Goal: Task Accomplishment & Management: Complete application form

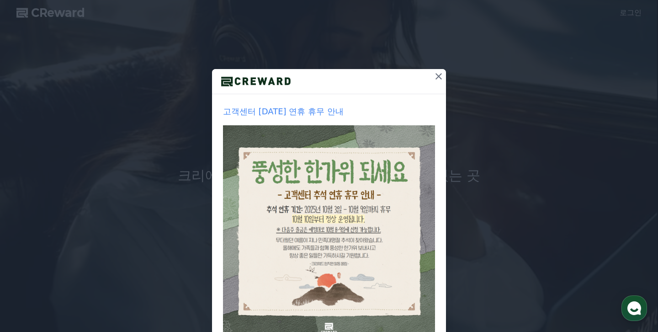
scroll to position [53, 0]
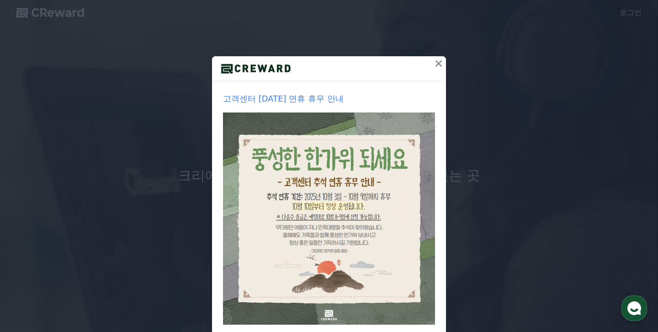
click at [438, 69] on button at bounding box center [438, 63] width 15 height 15
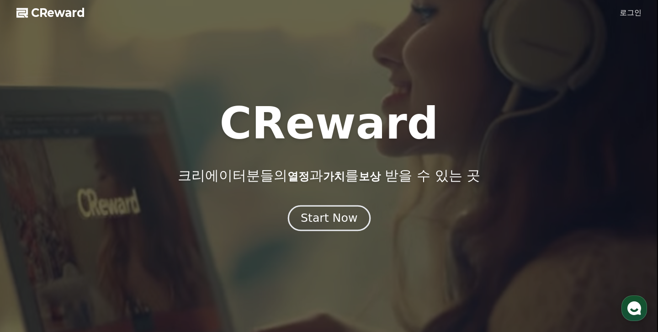
click at [330, 216] on div "Start Now" at bounding box center [328, 218] width 57 height 16
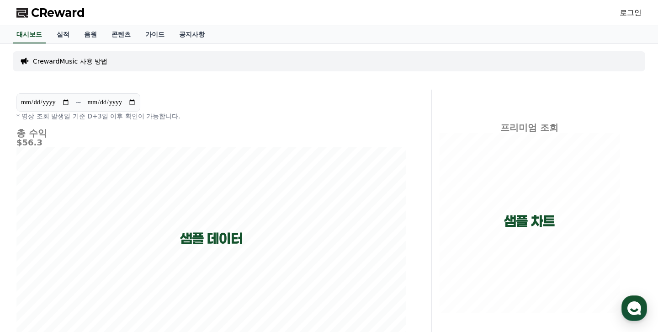
click at [626, 12] on link "로그인" at bounding box center [630, 12] width 22 height 11
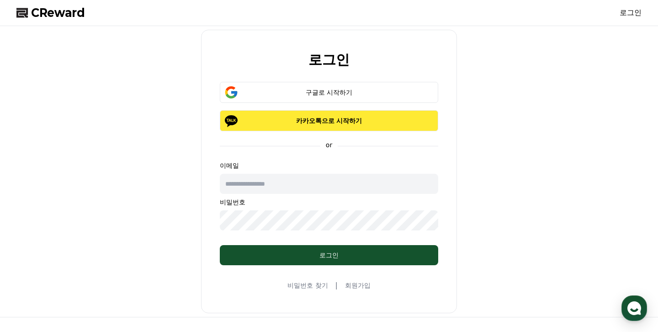
click at [326, 121] on p "카카오톡으로 시작하기" at bounding box center [329, 120] width 192 height 9
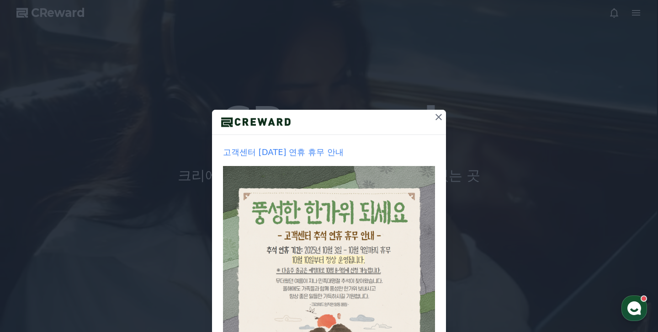
click at [438, 116] on icon at bounding box center [438, 116] width 11 height 11
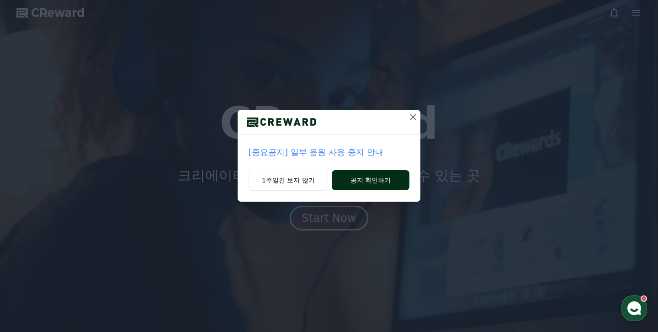
click at [354, 174] on button "공지 확인하기" at bounding box center [371, 180] width 78 height 20
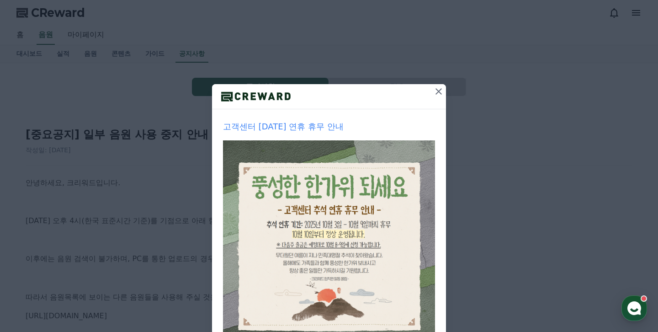
scroll to position [27, 0]
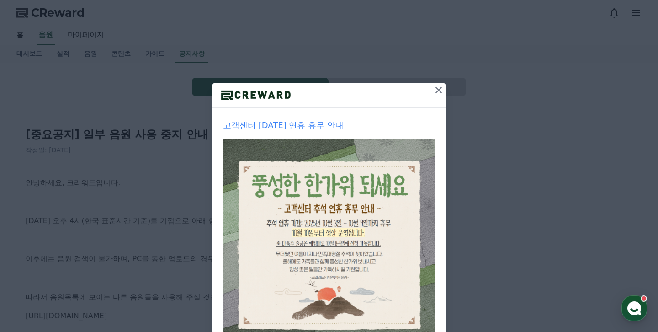
click at [443, 90] on icon at bounding box center [438, 89] width 11 height 11
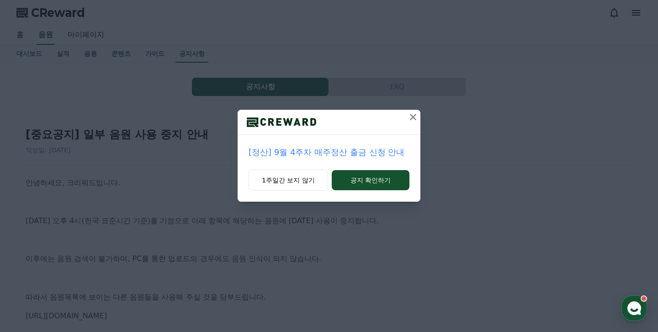
click at [413, 117] on icon at bounding box center [412, 116] width 11 height 11
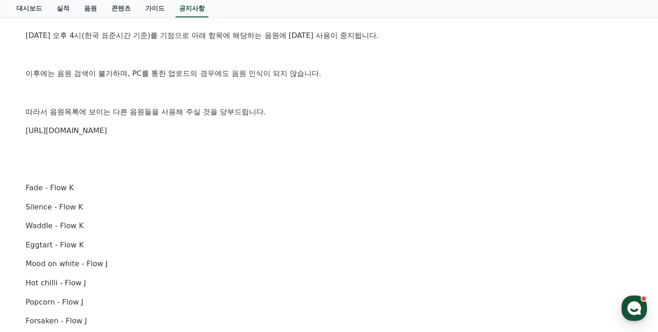
scroll to position [185, 0]
click at [107, 133] on link "https://creward.net/music/list/public" at bounding box center [66, 130] width 81 height 9
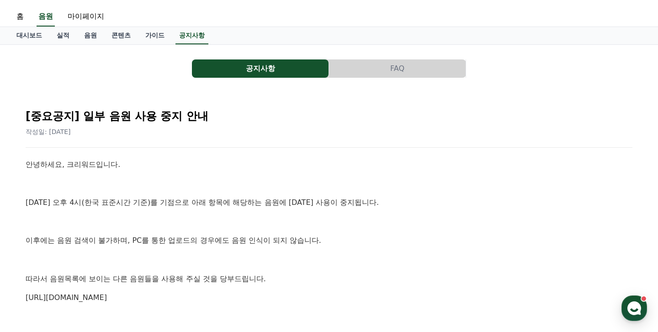
scroll to position [0, 0]
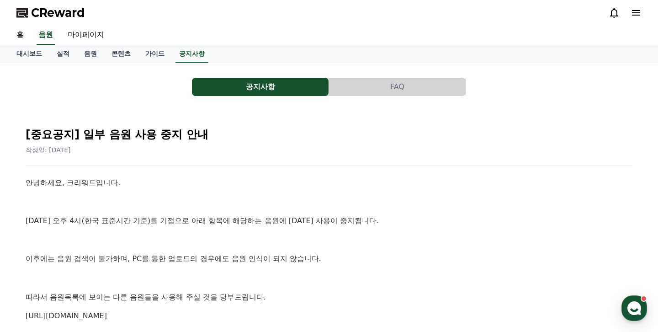
click at [385, 86] on button "FAQ" at bounding box center [397, 87] width 137 height 18
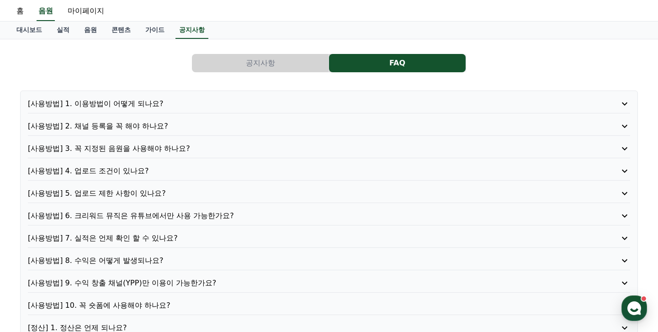
scroll to position [36, 0]
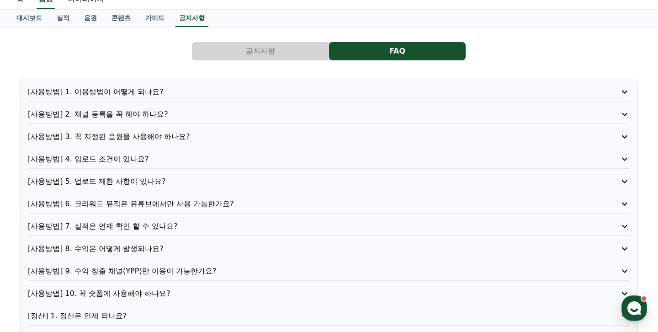
click at [284, 108] on div "[사용방법] 1. 이용방법이 어떻게 되나요? [사용방법] 2. 채널 등록을 꼭 해야 하나요? [사용방법] 3. 꼭 지정된 음원을 사용해야 하나…" at bounding box center [328, 249] width 617 height 340
click at [285, 113] on p "[사용방법] 2. 채널 등록을 꼭 해야 하나요?" at bounding box center [305, 114] width 554 height 11
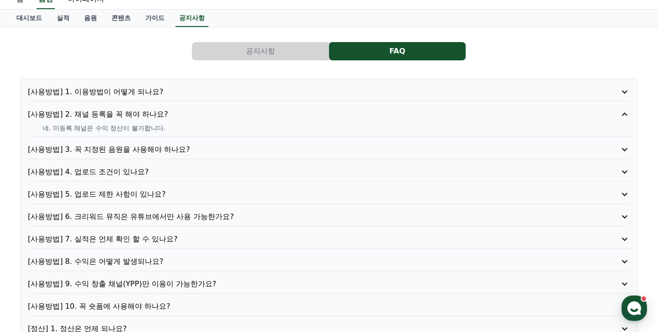
click at [285, 113] on p "[사용방법] 2. 채널 등록을 꼭 해야 하나요?" at bounding box center [305, 114] width 554 height 11
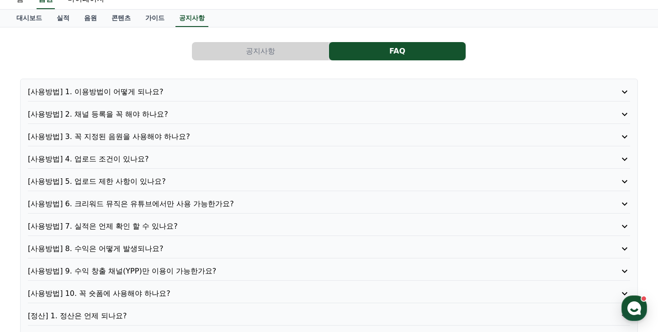
click at [264, 202] on p "[사용방법] 6. 크리워드 뮤직은 유튜브에서만 사용 가능한가요?" at bounding box center [305, 203] width 554 height 11
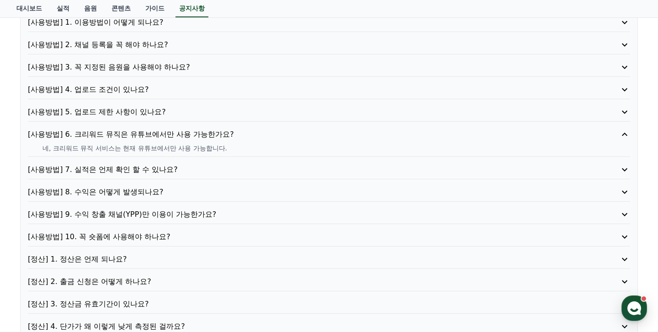
scroll to position [113, 0]
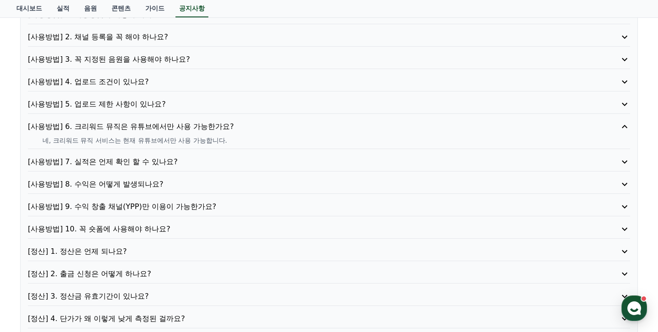
click at [256, 185] on p "[사용방법] 8. 수익은 어떻게 발생되나요?" at bounding box center [305, 184] width 554 height 11
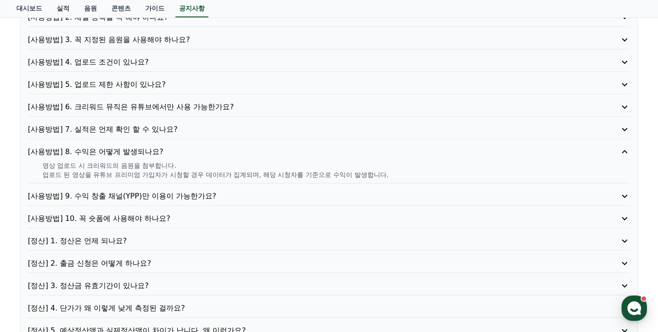
scroll to position [133, 0]
click at [255, 193] on p "[사용방법] 9. 수익 창출 채널(YPP)만 이용이 가능한가요?" at bounding box center [305, 195] width 554 height 11
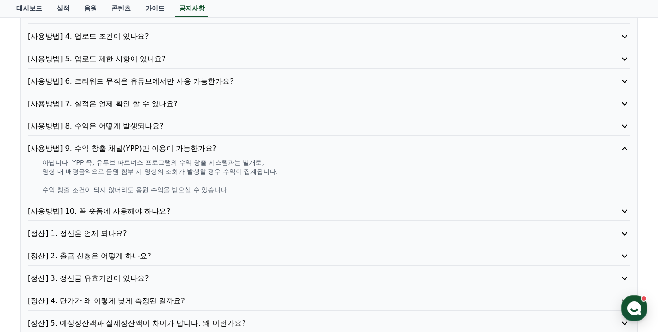
scroll to position [200, 0]
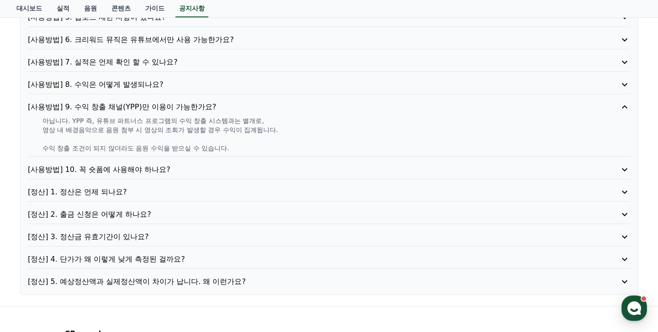
click at [253, 165] on p "[사용방법] 10. 꼭 숏폼에 사용해야 하나요?" at bounding box center [305, 169] width 554 height 11
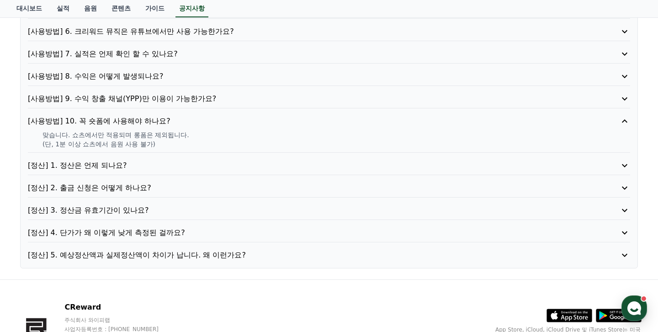
scroll to position [210, 0]
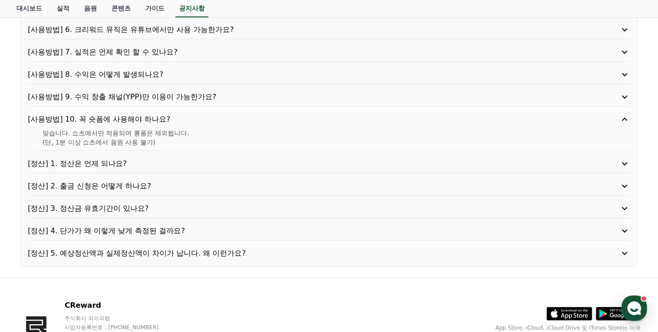
click at [241, 213] on p "[정산] 3. 정산금 유효기간이 있나요?" at bounding box center [305, 208] width 554 height 11
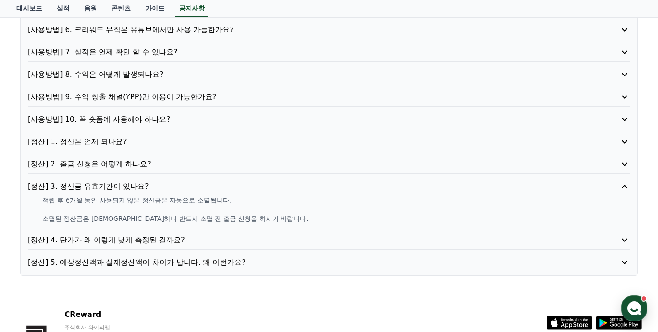
click at [242, 247] on div "[정산] 4. 단가가 왜 이렇게 낮게 측정된 걸까요?" at bounding box center [329, 241] width 602 height 15
click at [242, 239] on p "[정산] 4. 단가가 왜 이렇게 낮게 측정된 걸까요?" at bounding box center [305, 239] width 554 height 11
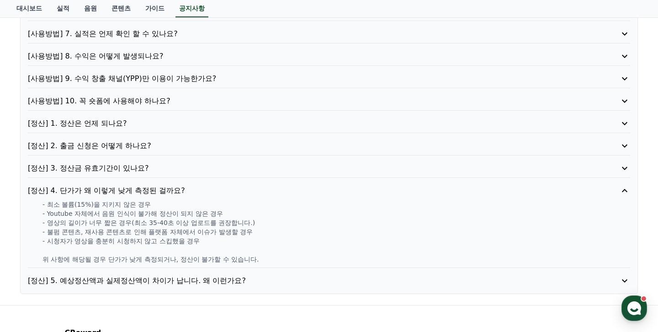
scroll to position [227, 0]
click at [242, 283] on p "[정산] 5. 예상정산액과 실제정산액이 차이가 납니다. 왜 이런가요?" at bounding box center [305, 280] width 554 height 11
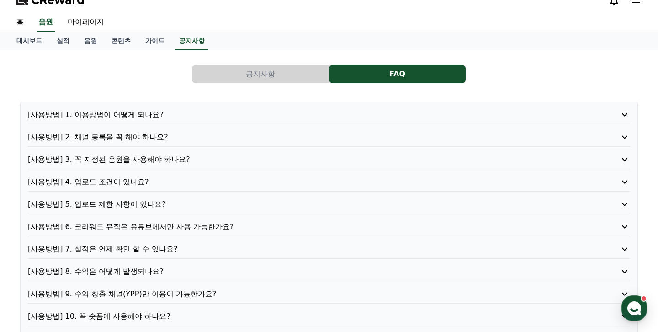
scroll to position [13, 0]
click at [280, 109] on p "[사용방법] 1. 이용방법이 어떻게 되나요?" at bounding box center [305, 114] width 554 height 11
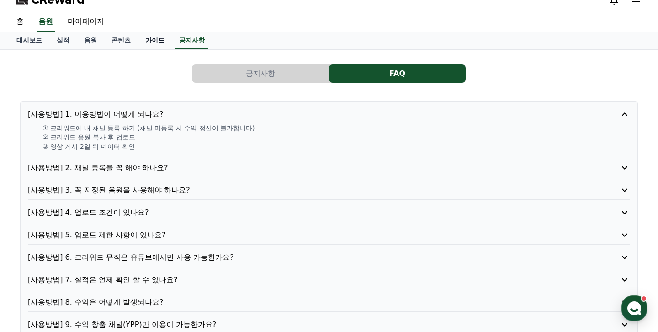
click at [139, 36] on link "가이드" at bounding box center [155, 40] width 34 height 17
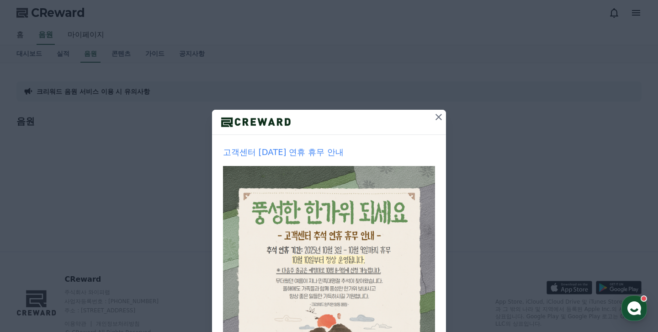
click at [440, 107] on div "고객센터 [DATE] 연휴 휴무 안내 1주일간 보지 않기 닫기" at bounding box center [329, 217] width 658 height 435
click at [439, 116] on icon at bounding box center [438, 117] width 6 height 6
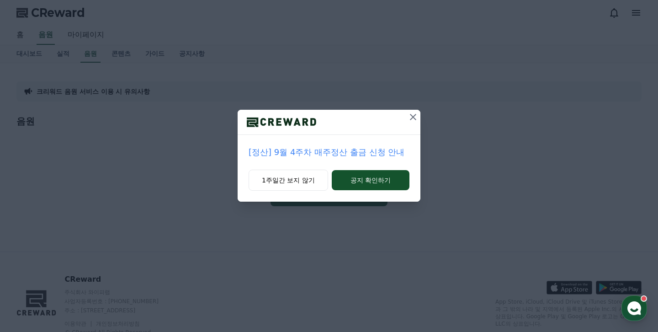
click at [411, 121] on icon at bounding box center [412, 116] width 11 height 11
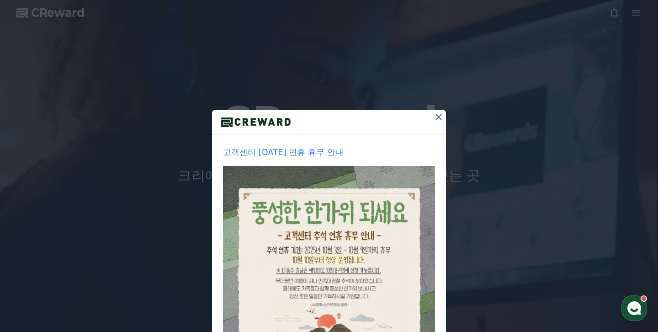
click at [444, 117] on button at bounding box center [438, 117] width 15 height 15
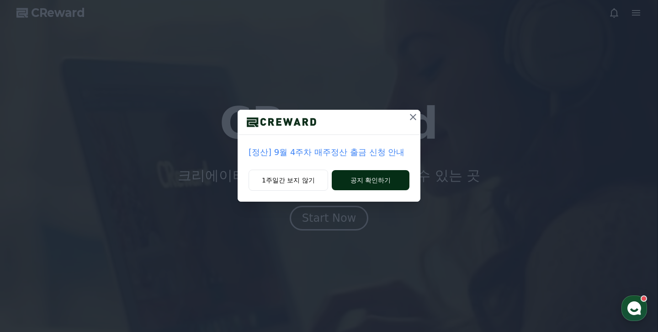
click at [348, 180] on button "공지 확인하기" at bounding box center [371, 180] width 78 height 20
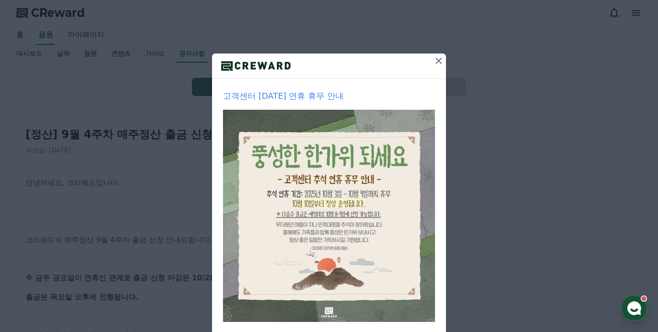
scroll to position [70, 0]
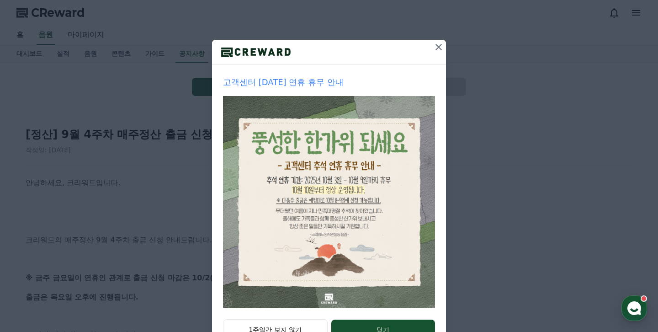
click at [447, 45] on div "고객센터 추석 연휴 휴무 안내 1주일간 보지 않기 닫기" at bounding box center [329, 147] width 658 height 435
click at [438, 47] on icon at bounding box center [438, 47] width 6 height 6
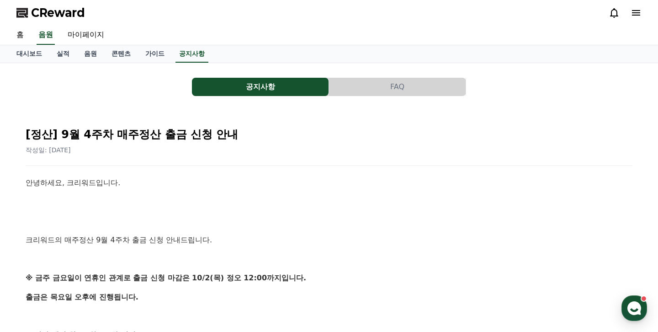
click at [640, 11] on icon at bounding box center [635, 12] width 11 height 11
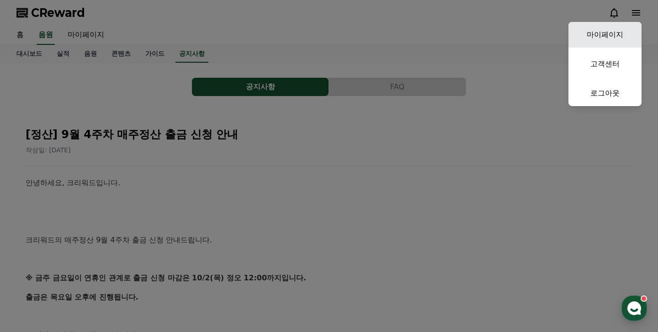
click at [616, 32] on link "마이페이지" at bounding box center [604, 35] width 73 height 26
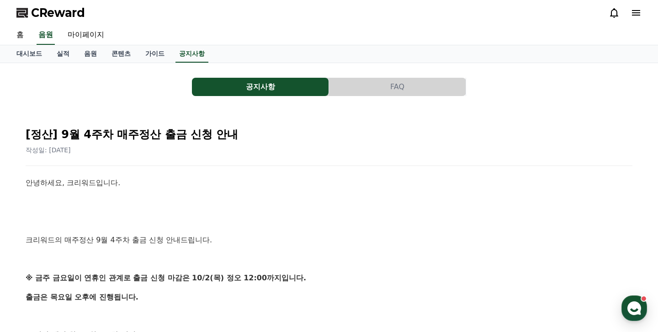
select select "**********"
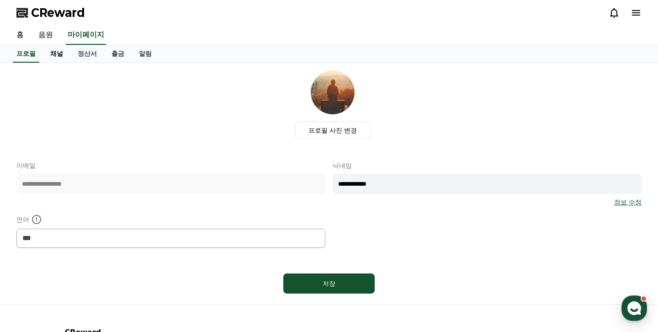
click at [53, 54] on link "채널" at bounding box center [56, 53] width 27 height 17
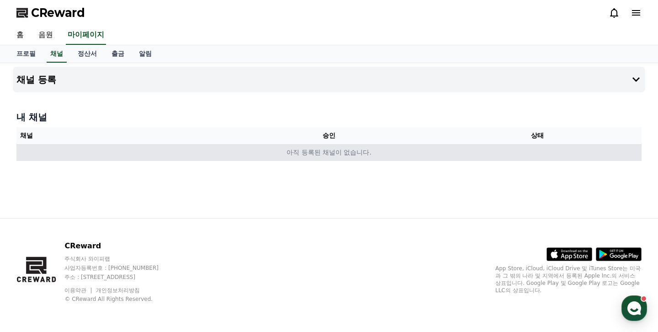
click at [329, 153] on td "아직 등록된 채널이 없습니다." at bounding box center [328, 152] width 625 height 17
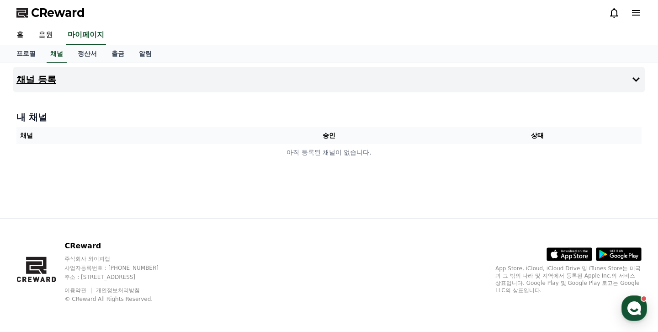
click at [391, 74] on button "채널 등록" at bounding box center [329, 80] width 632 height 26
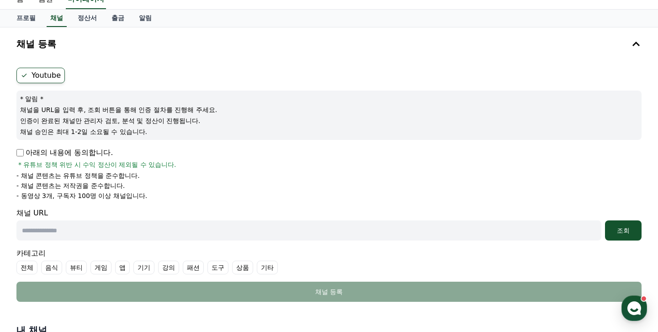
scroll to position [39, 0]
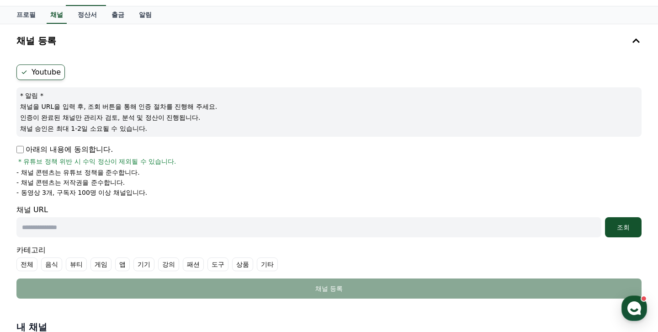
click at [51, 72] on label "Youtube" at bounding box center [40, 72] width 48 height 16
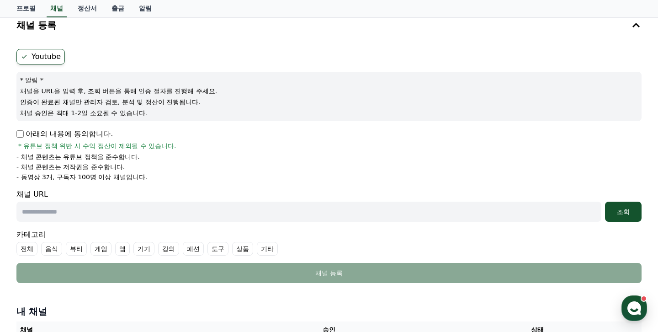
scroll to position [55, 0]
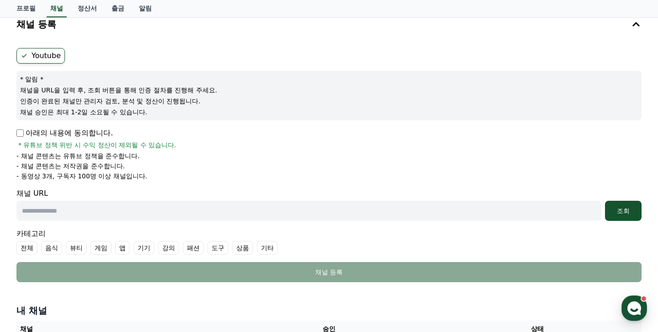
click at [21, 56] on icon at bounding box center [24, 55] width 7 height 7
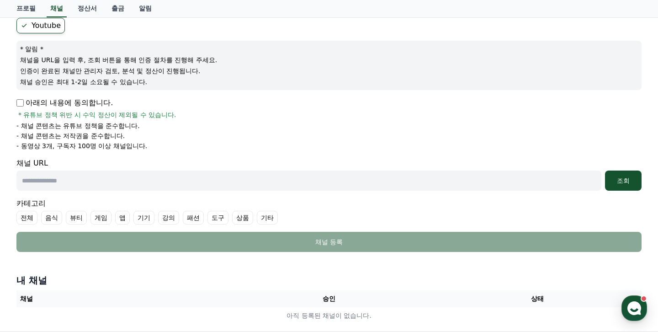
scroll to position [87, 0]
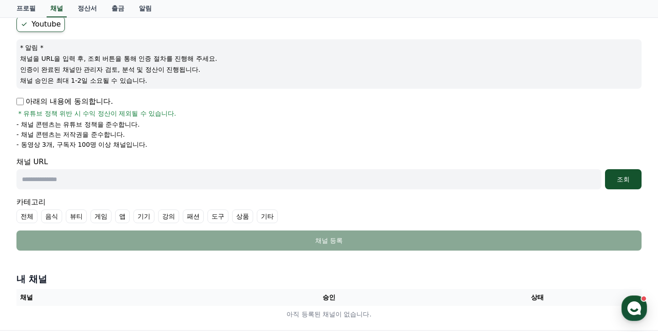
click at [185, 189] on input "text" at bounding box center [308, 179] width 585 height 20
paste input "**********"
type input "**********"
click at [255, 149] on form "**********" at bounding box center [328, 133] width 625 height 234
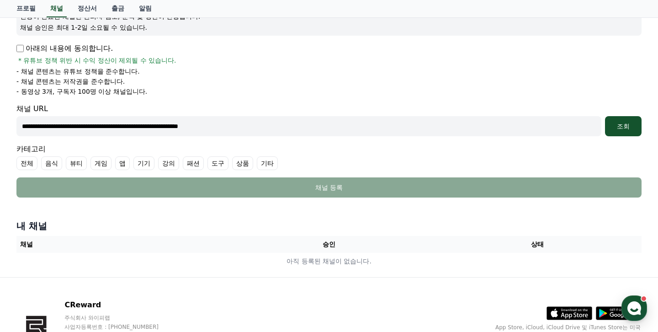
scroll to position [152, 0]
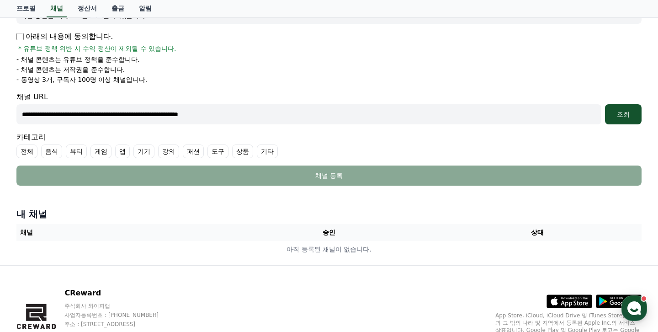
click at [257, 148] on label "기타" at bounding box center [267, 151] width 21 height 14
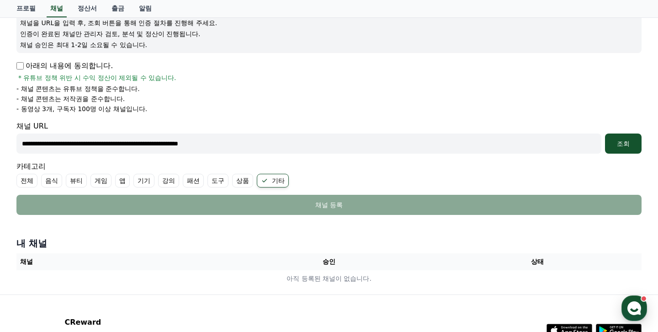
scroll to position [121, 0]
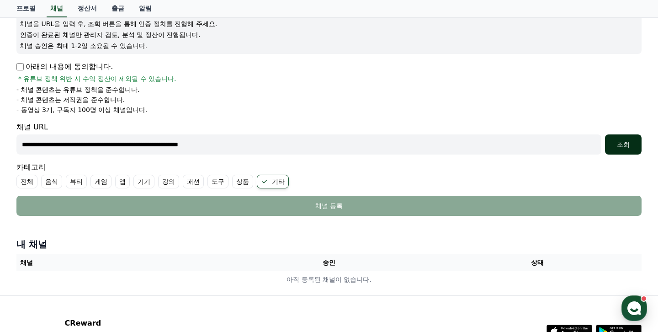
click at [618, 151] on button "조회" at bounding box center [623, 144] width 37 height 20
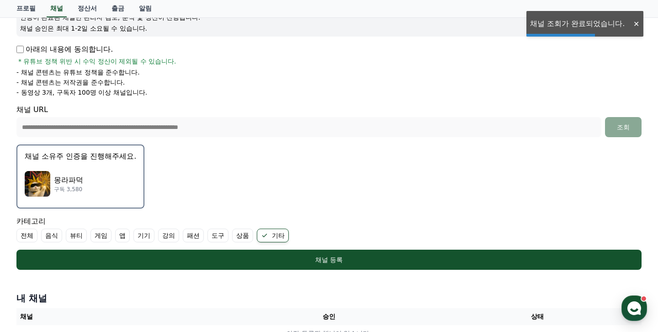
scroll to position [140, 0]
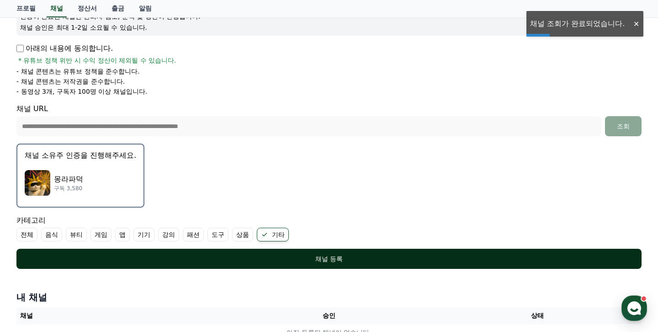
click at [367, 254] on div "채널 등록" at bounding box center [329, 258] width 588 height 9
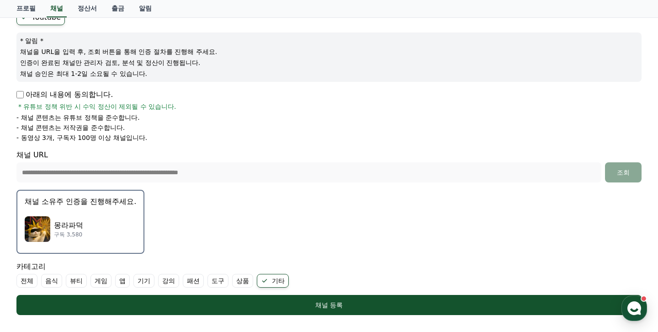
scroll to position [104, 0]
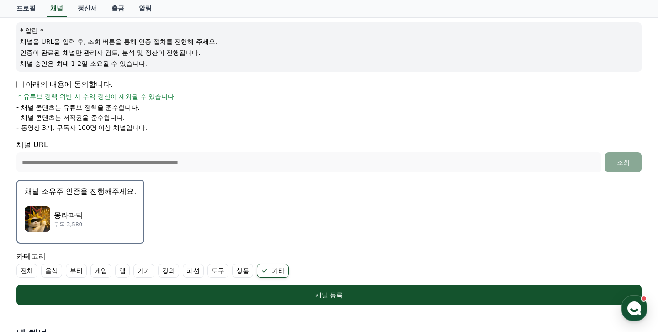
click at [64, 211] on p "몽라파덕" at bounding box center [68, 215] width 29 height 11
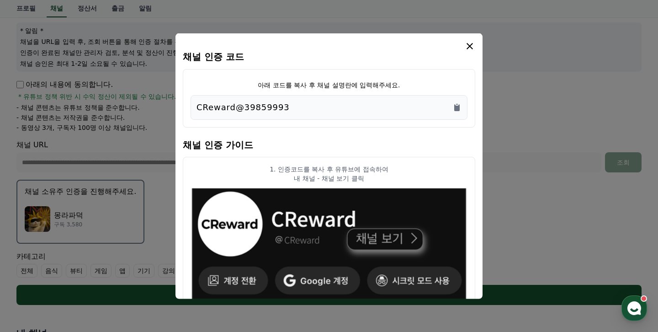
scroll to position [5, 0]
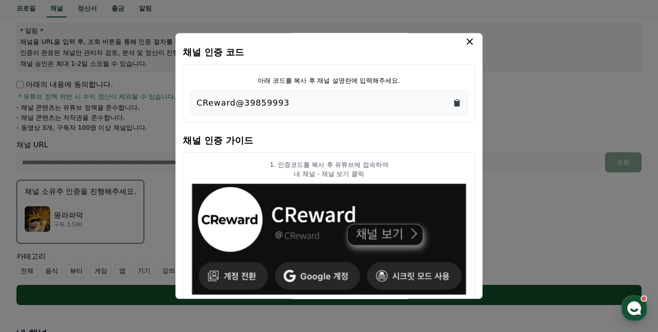
click at [461, 101] on icon "Copy to clipboard" at bounding box center [456, 102] width 9 height 9
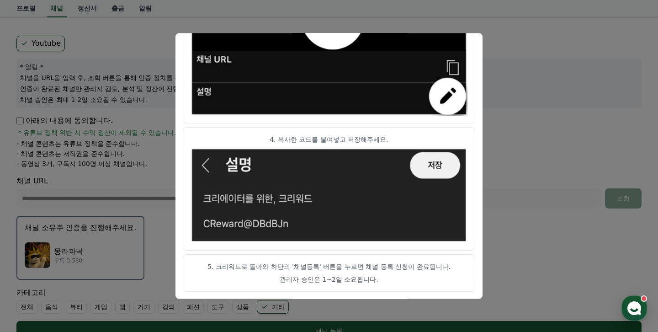
scroll to position [0, 0]
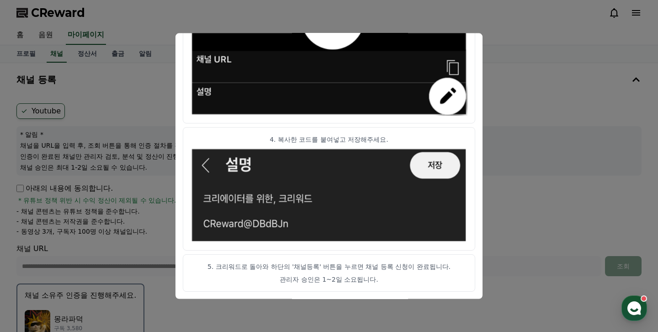
click at [495, 170] on button "close modal" at bounding box center [329, 166] width 658 height 332
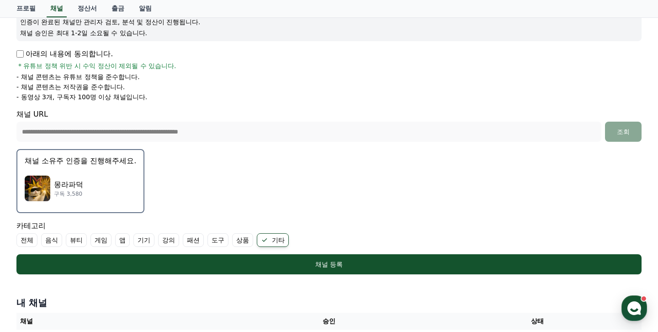
scroll to position [156, 0]
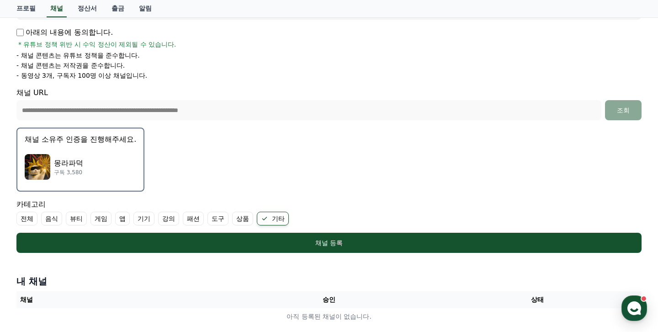
click at [349, 253] on div "**********" at bounding box center [329, 100] width 632 height 312
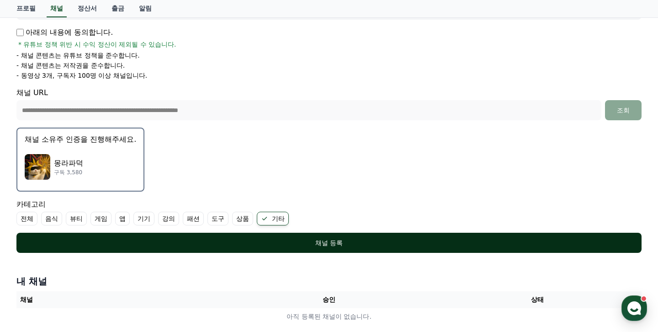
click at [349, 244] on div "채널 등록" at bounding box center [329, 242] width 588 height 9
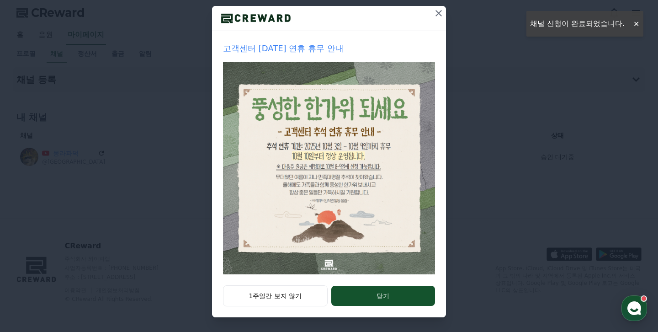
scroll to position [97, 0]
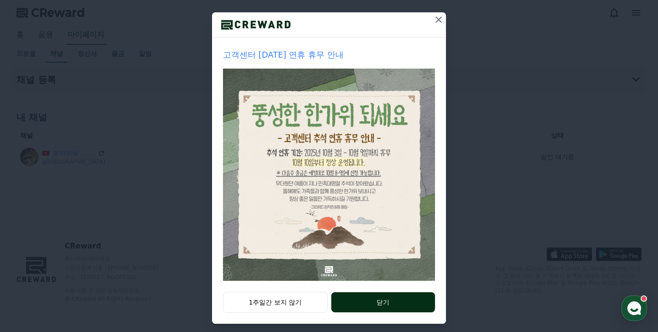
click at [391, 301] on button "닫기" at bounding box center [383, 302] width 104 height 20
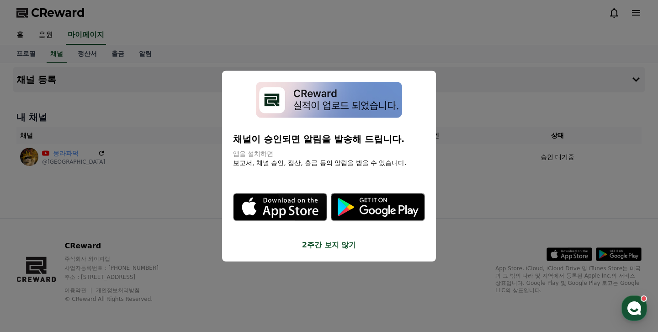
click at [450, 177] on button "close modal" at bounding box center [329, 166] width 658 height 332
